Goal: Task Accomplishment & Management: Manage account settings

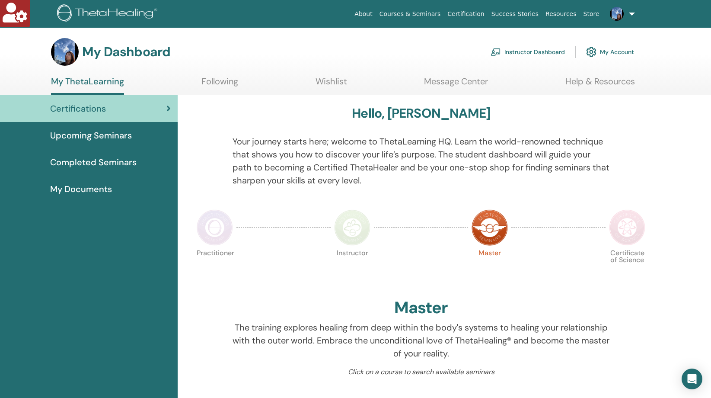
click at [615, 51] on link "My Account" at bounding box center [610, 51] width 48 height 19
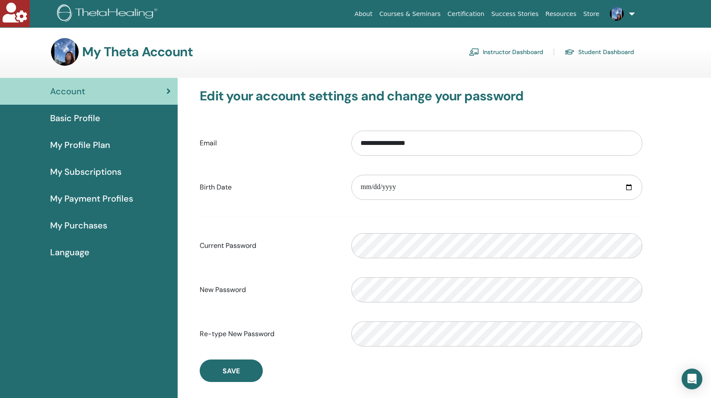
click at [77, 143] on span "My Profile Plan" at bounding box center [80, 144] width 60 height 13
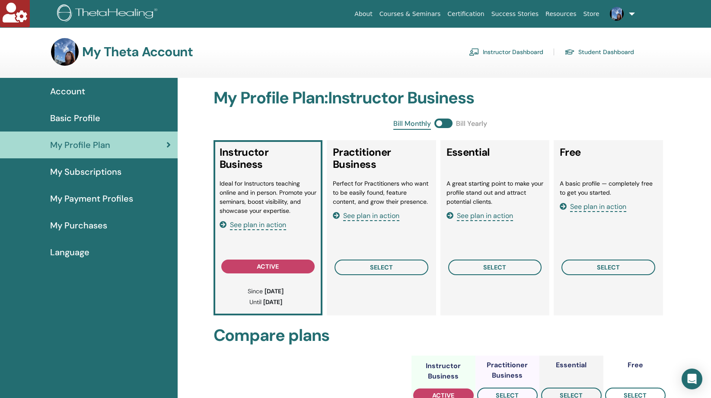
click at [69, 115] on span "Basic Profile" at bounding box center [75, 118] width 50 height 13
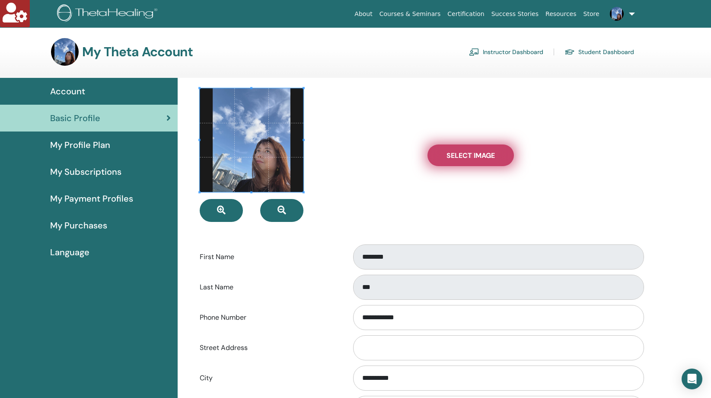
click at [488, 159] on span "Select Image" at bounding box center [470, 155] width 48 height 9
click at [476, 158] on input "Select Image" at bounding box center [470, 155] width 11 height 6
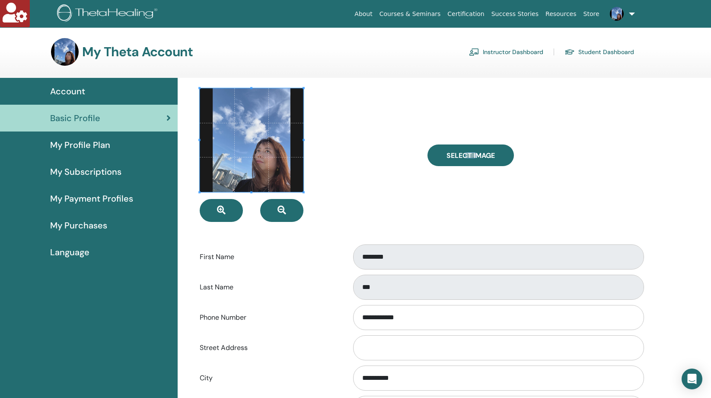
type input "**********"
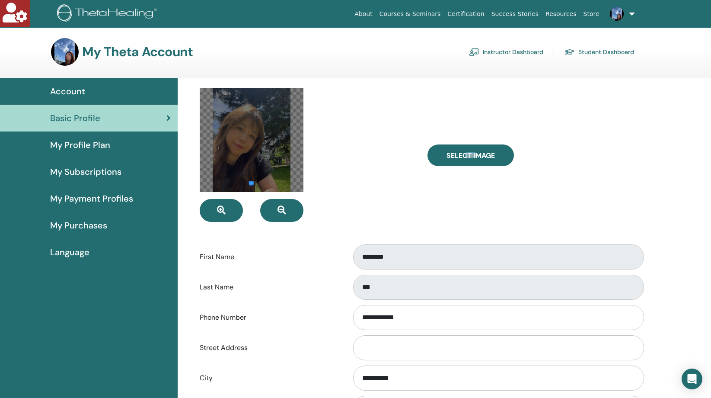
click at [249, 191] on div at bounding box center [252, 140] width 104 height 104
click at [248, 150] on div at bounding box center [252, 140] width 104 height 104
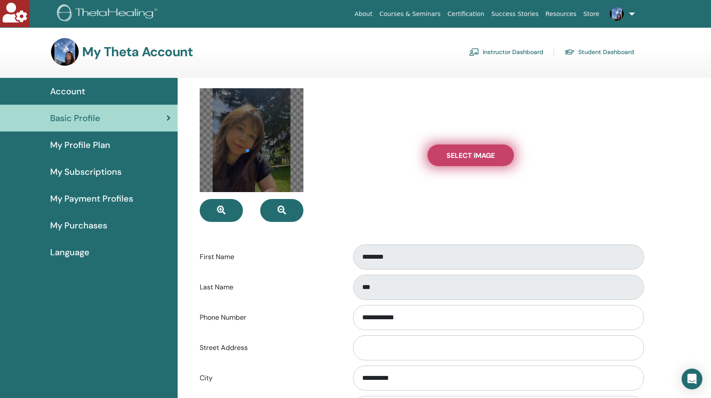
click at [461, 153] on span "Select Image" at bounding box center [470, 155] width 48 height 9
click at [465, 153] on input "Select Image" at bounding box center [470, 155] width 11 height 6
type input "**********"
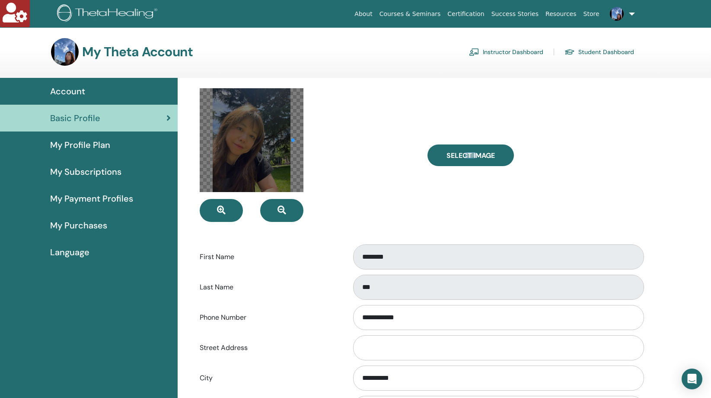
click at [314, 141] on div at bounding box center [307, 155] width 228 height 134
click at [283, 139] on div at bounding box center [252, 140] width 104 height 104
click at [183, 152] on div "**********" at bounding box center [421, 346] width 476 height 536
click at [244, 226] on form "**********" at bounding box center [421, 324] width 443 height 472
click at [242, 156] on div at bounding box center [252, 140] width 104 height 104
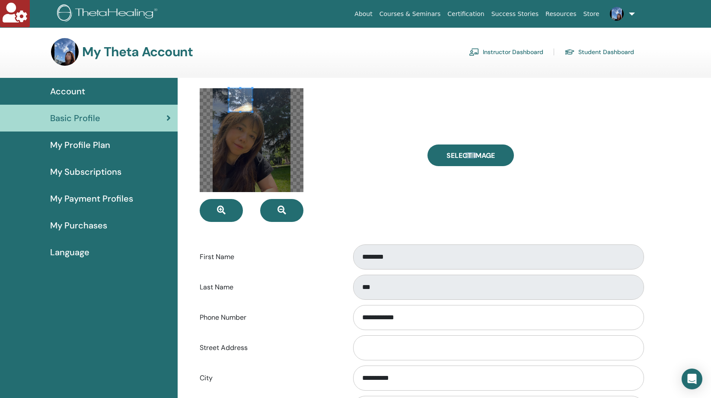
click at [215, 66] on div "My Theta Account Instructor Dashboard Student Dashboard Account Basic Profile" at bounding box center [355, 373] width 711 height 670
click at [191, 102] on div "**********" at bounding box center [421, 346] width 476 height 536
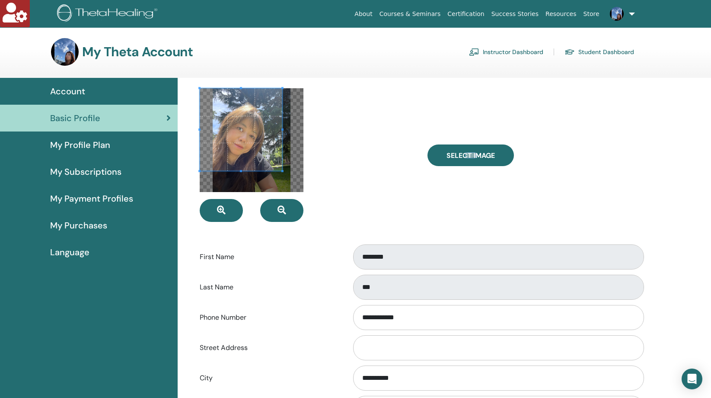
click at [248, 187] on div at bounding box center [252, 140] width 104 height 104
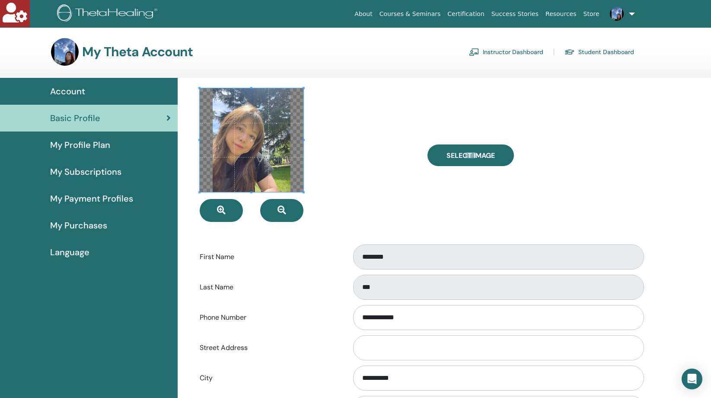
click at [303, 183] on div at bounding box center [252, 140] width 104 height 104
click at [227, 213] on button "button" at bounding box center [221, 210] width 43 height 23
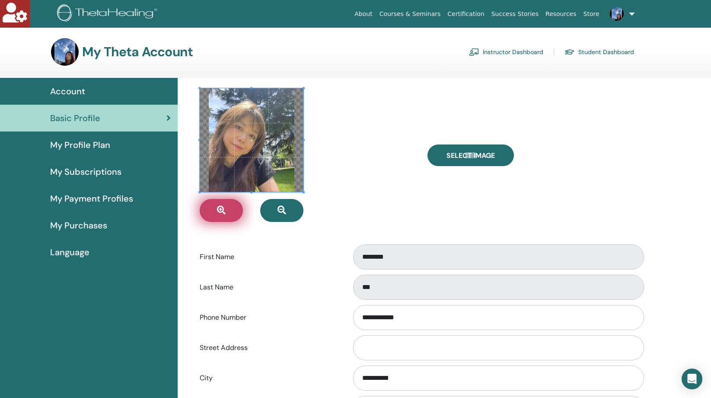
click at [227, 213] on button "button" at bounding box center [221, 210] width 43 height 23
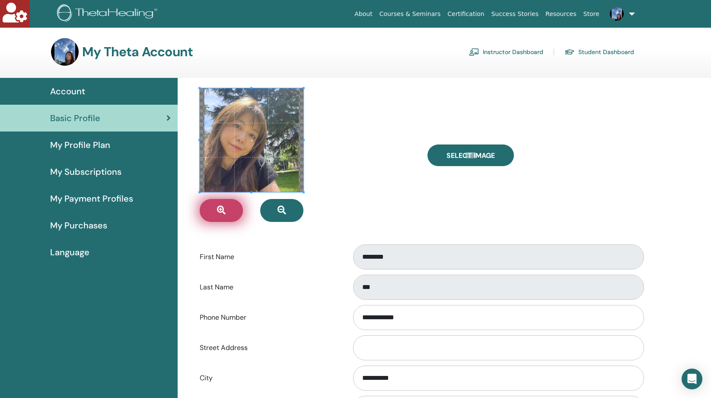
click at [227, 213] on button "button" at bounding box center [221, 210] width 43 height 23
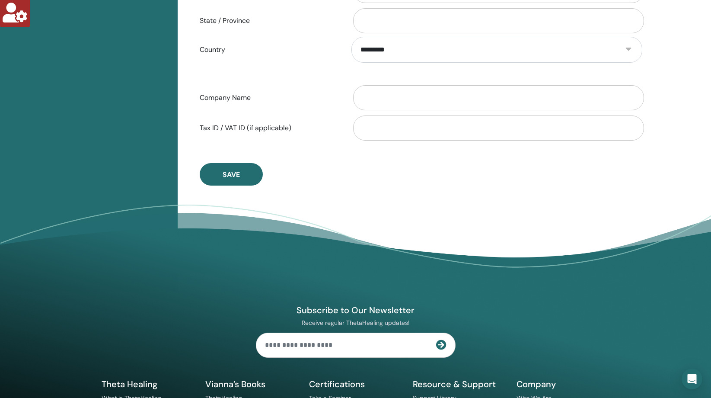
scroll to position [437, 0]
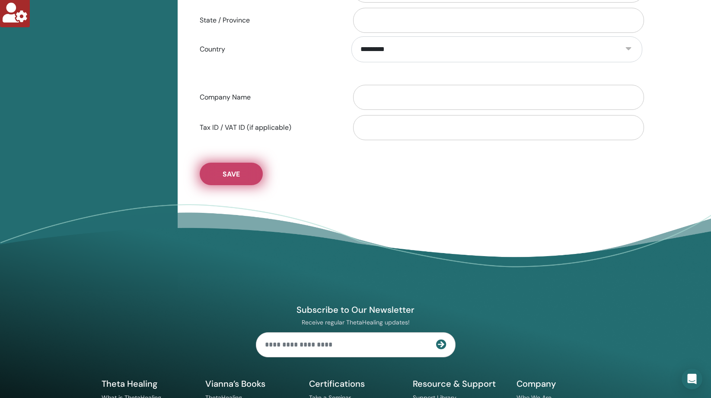
click at [237, 170] on span "Save" at bounding box center [231, 173] width 17 height 9
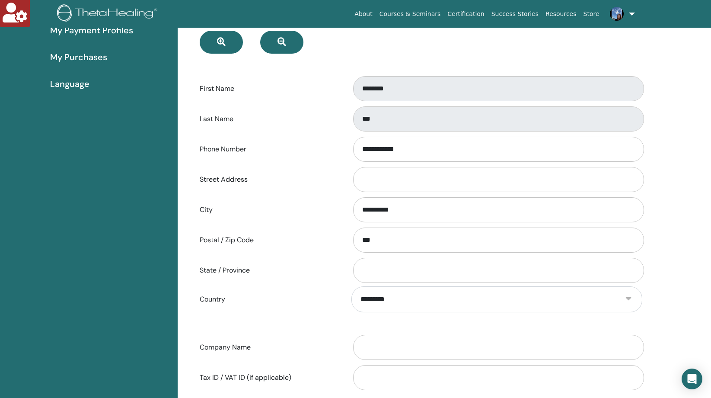
scroll to position [0, 0]
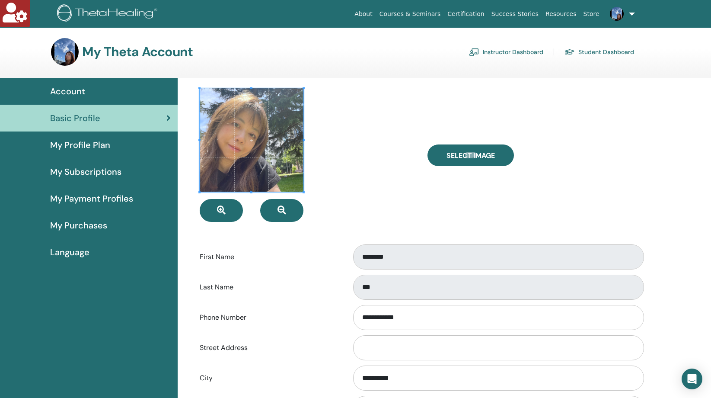
click at [507, 54] on link "Instructor Dashboard" at bounding box center [506, 52] width 74 height 14
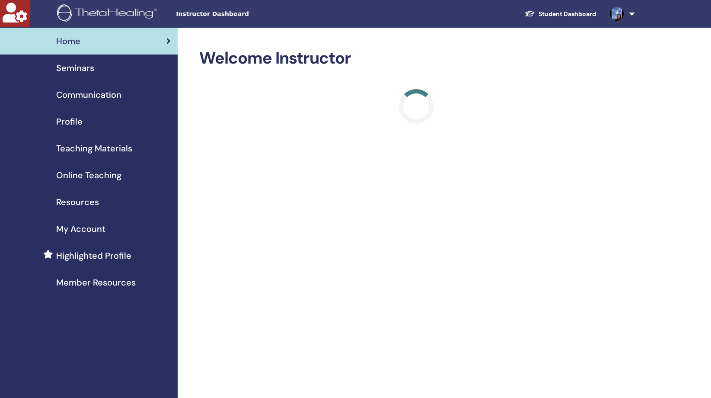
click at [68, 121] on span "Profile" at bounding box center [69, 121] width 26 height 13
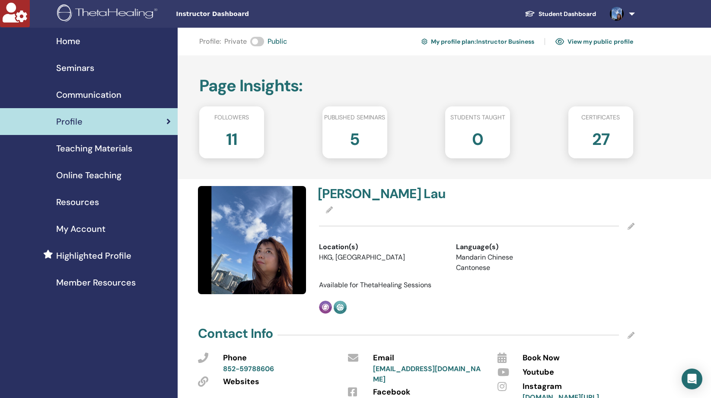
click at [631, 225] on icon at bounding box center [631, 226] width 7 height 7
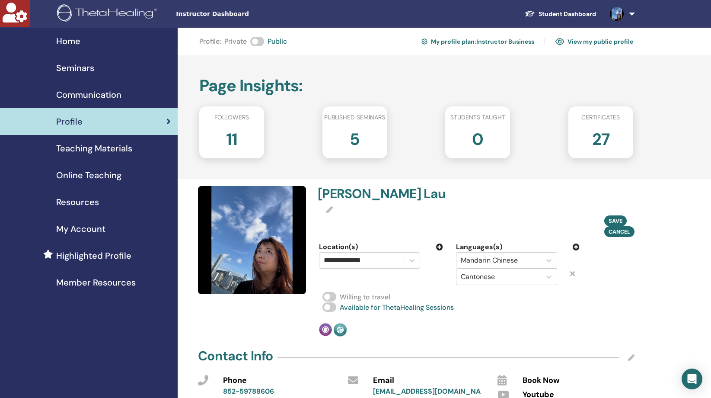
click at [328, 210] on icon at bounding box center [329, 209] width 7 height 7
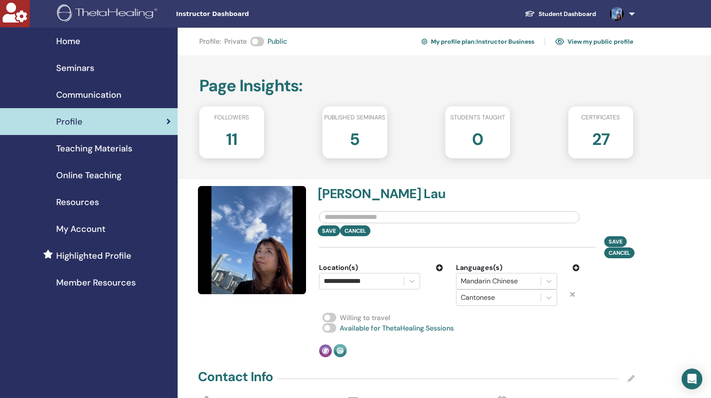
click at [232, 231] on img at bounding box center [252, 240] width 108 height 108
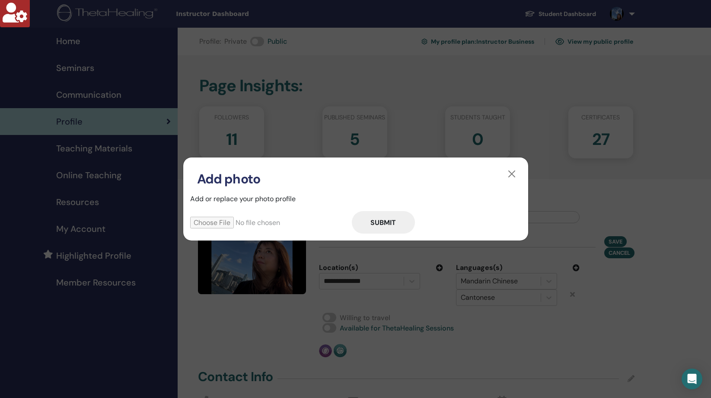
click at [216, 224] on input "file" at bounding box center [271, 223] width 162 height 12
type input "**********"
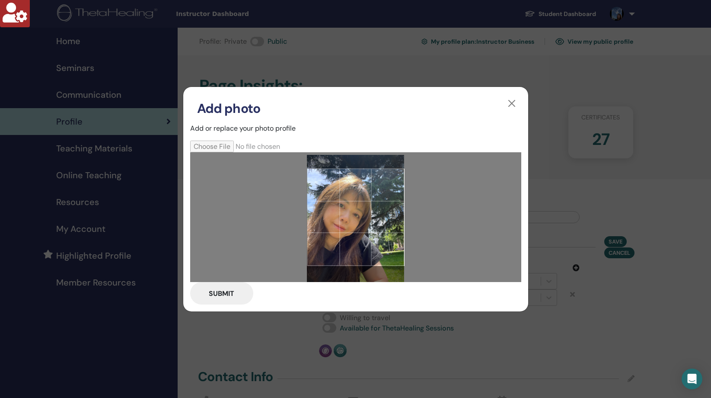
click at [356, 230] on div at bounding box center [355, 216] width 97 height 97
click at [229, 293] on button "Submit" at bounding box center [221, 293] width 63 height 22
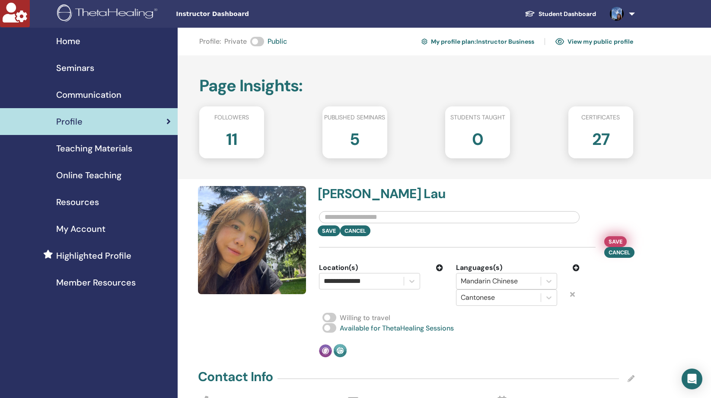
click at [618, 240] on span "Save" at bounding box center [616, 241] width 14 height 9
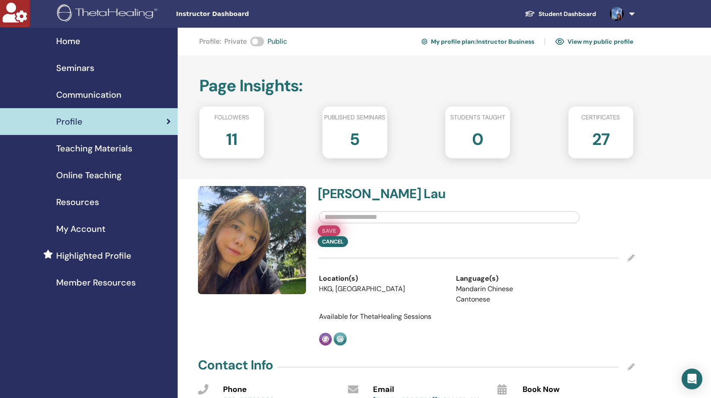
click at [327, 230] on button "Save" at bounding box center [329, 230] width 22 height 11
